Goal: Transaction & Acquisition: Download file/media

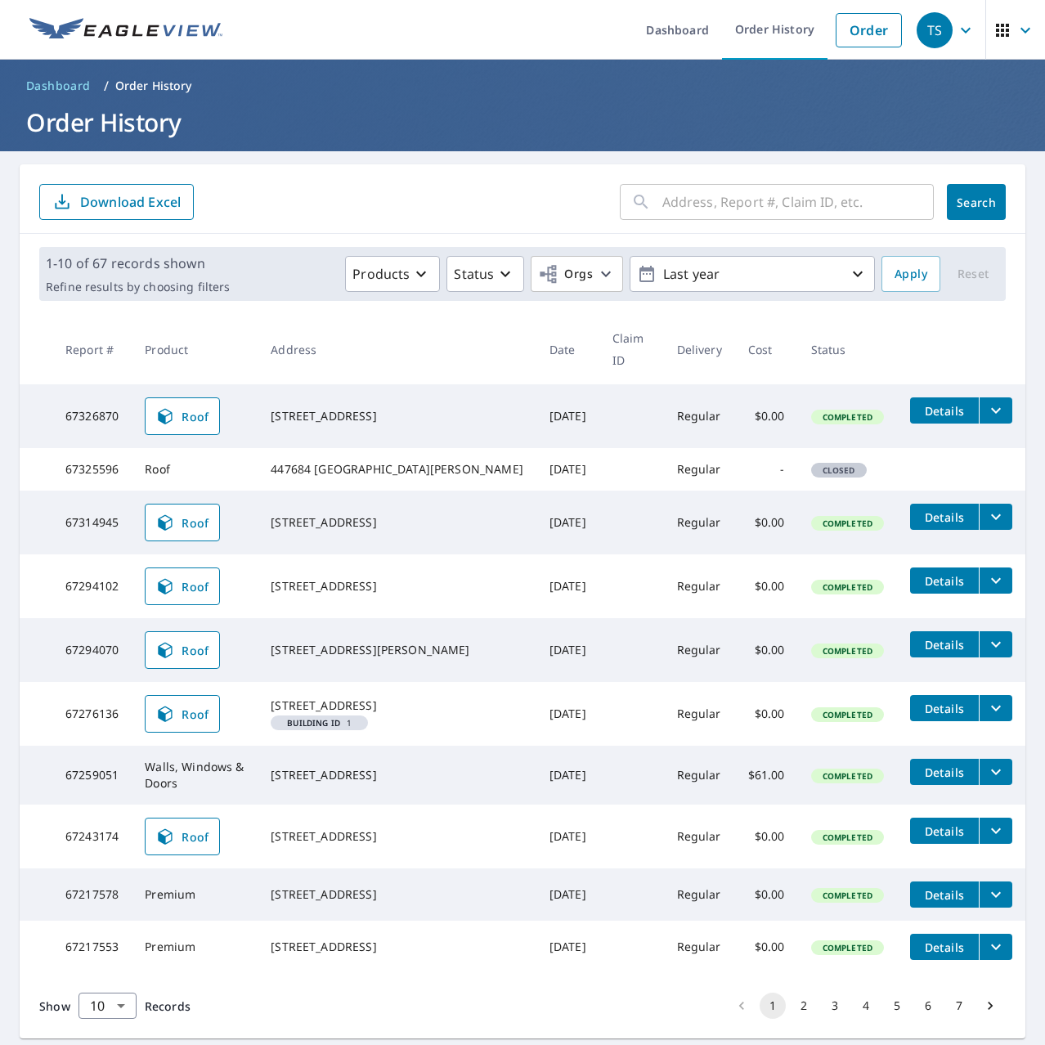
click at [954, 397] on button "Details" at bounding box center [944, 410] width 69 height 26
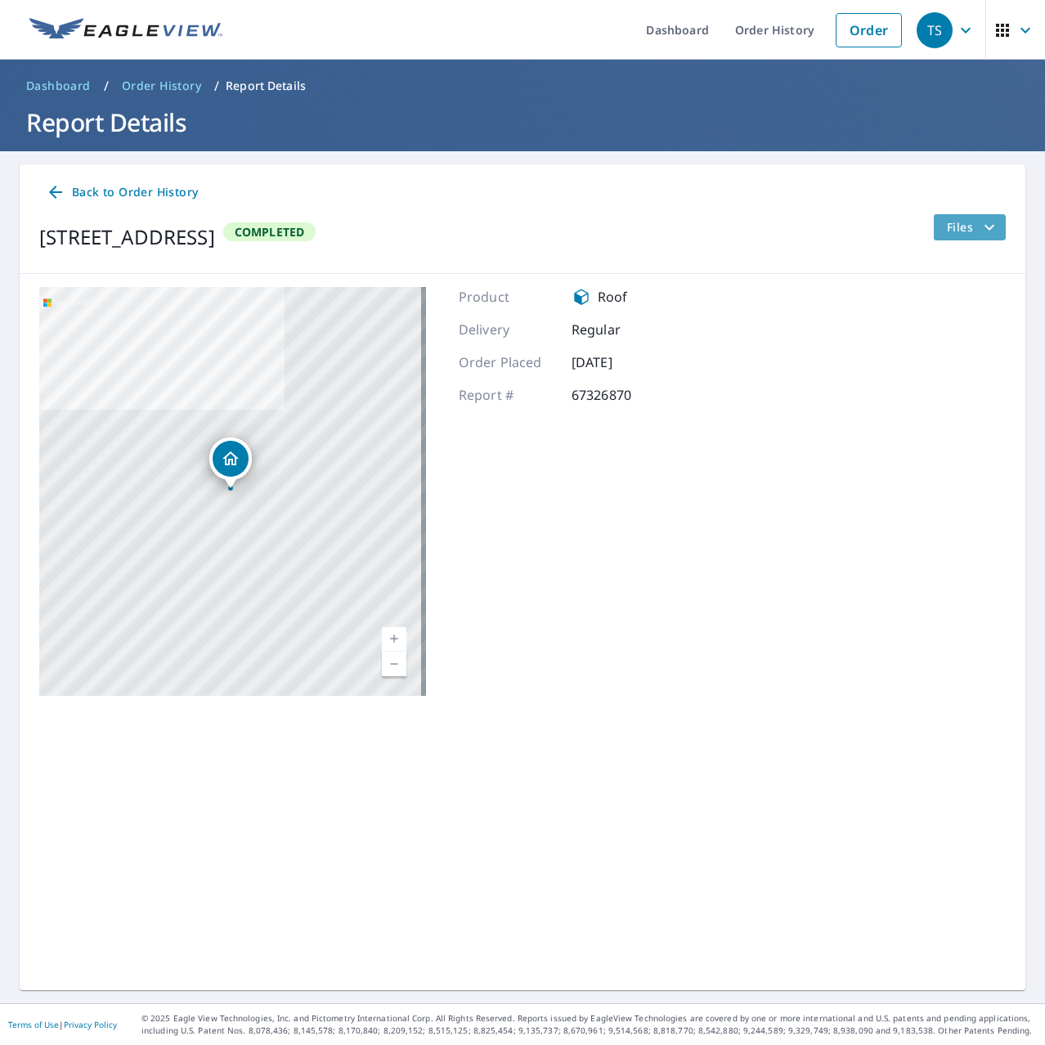
click at [933, 221] on button "Files" at bounding box center [969, 227] width 73 height 26
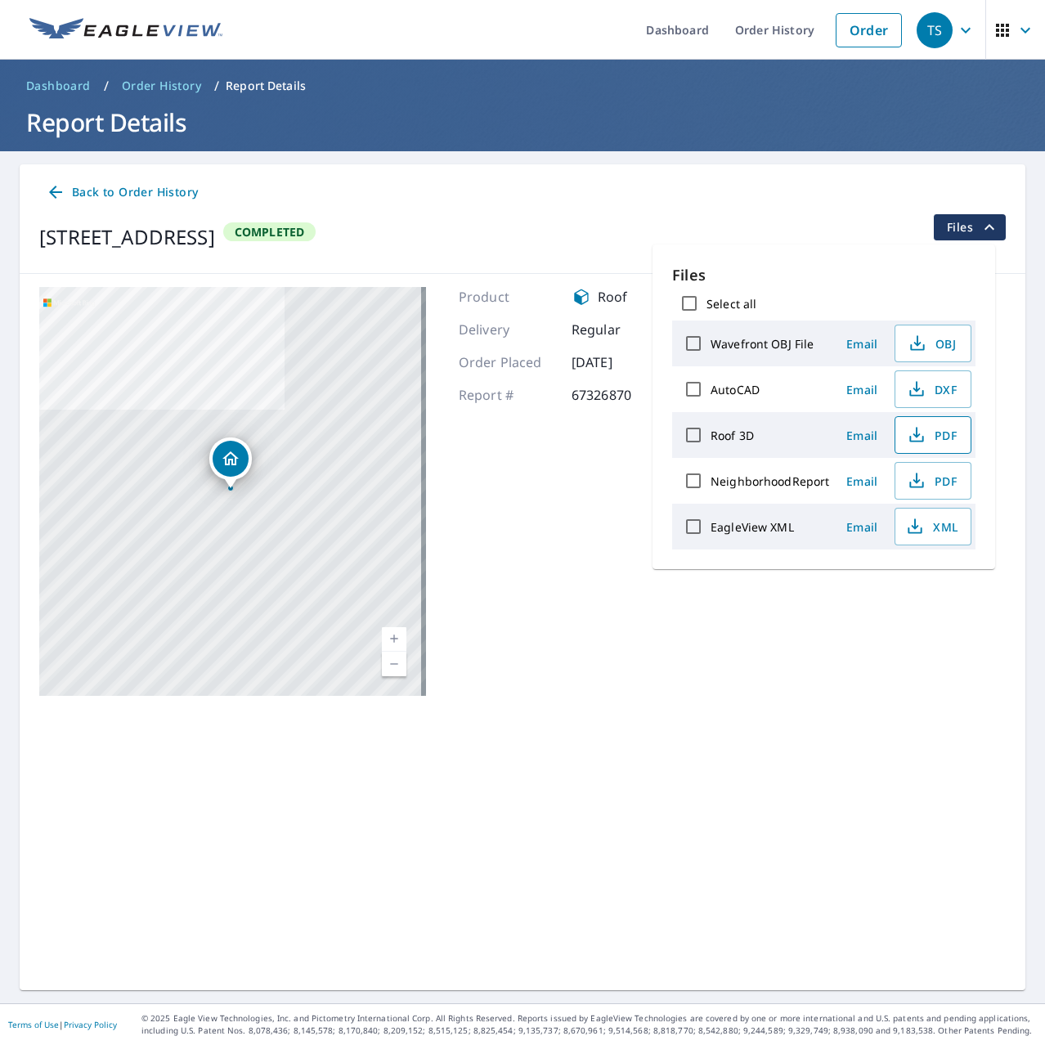
click at [942, 428] on span "PDF" at bounding box center [931, 435] width 52 height 20
click at [852, 232] on div "[STREET_ADDRESS] Completed Files" at bounding box center [522, 237] width 967 height 46
